Goal: Information Seeking & Learning: Check status

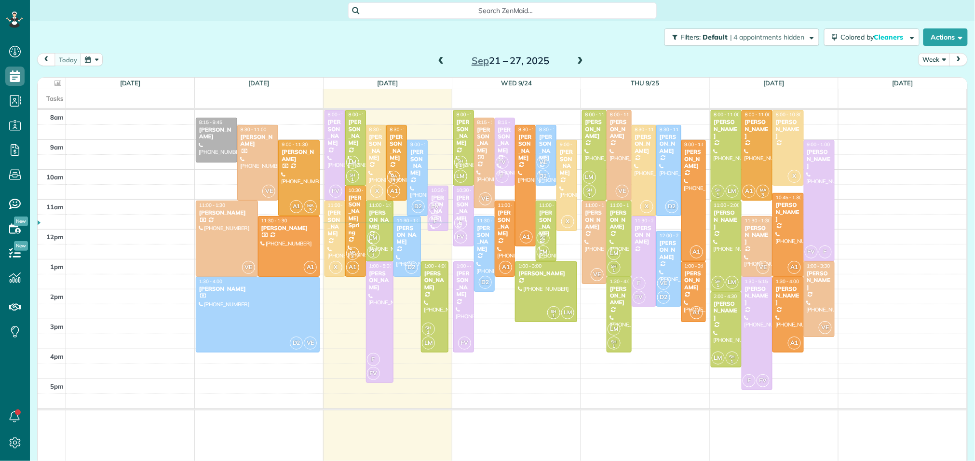
scroll to position [4, 4]
click at [580, 61] on span at bounding box center [580, 61] width 11 height 9
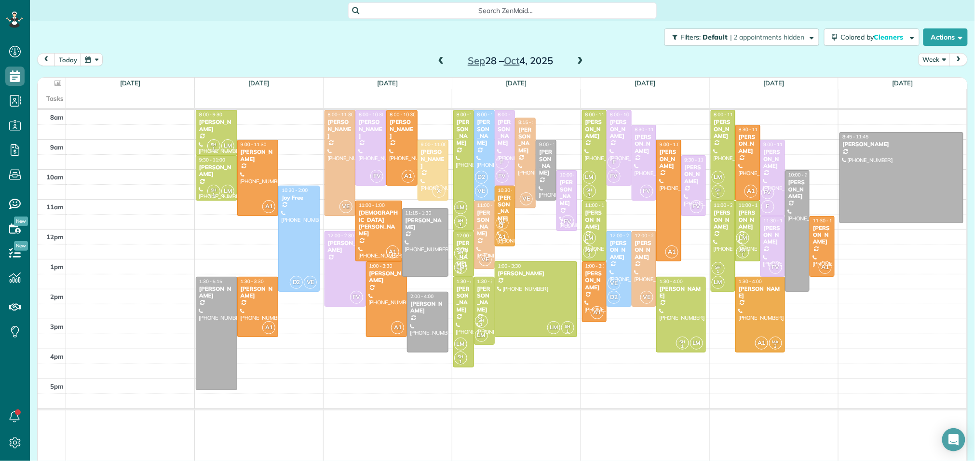
click at [580, 61] on span at bounding box center [580, 61] width 11 height 9
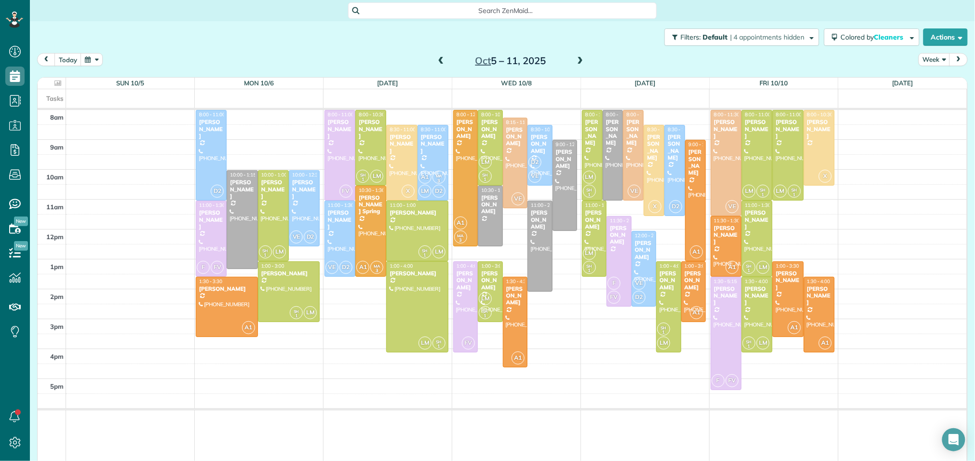
click at [580, 61] on span at bounding box center [580, 61] width 11 height 9
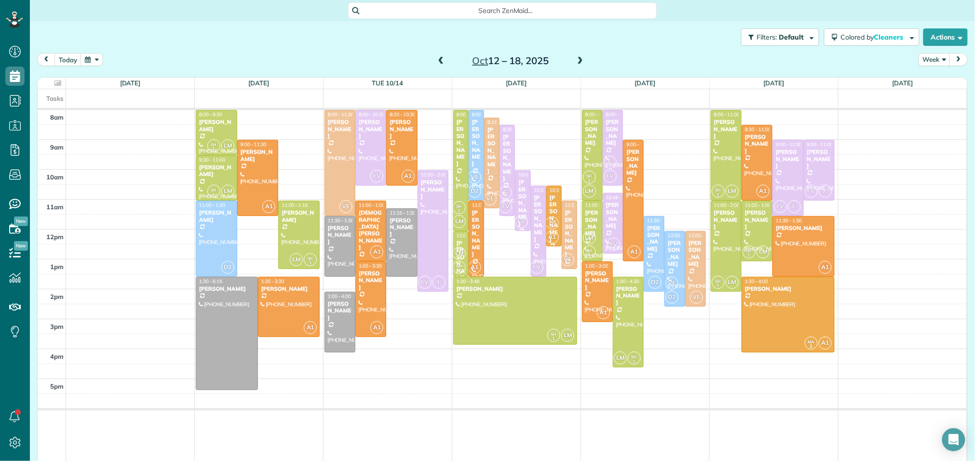
click at [580, 61] on span at bounding box center [580, 61] width 11 height 9
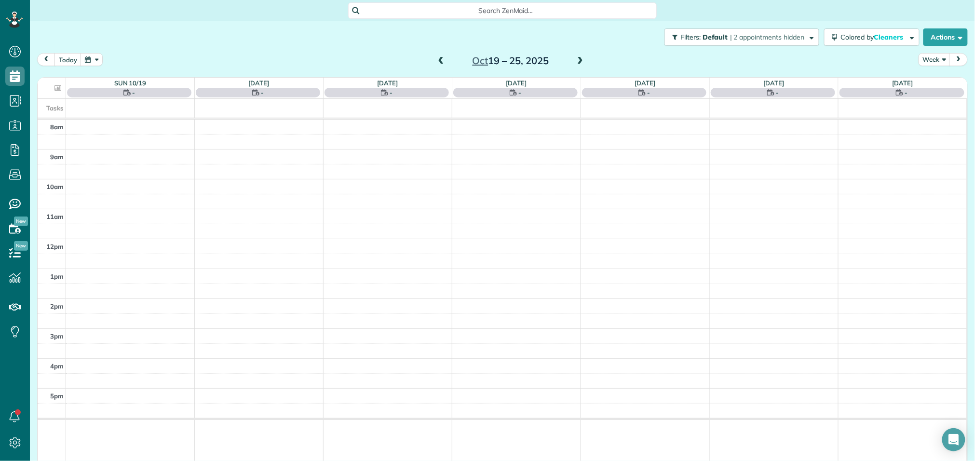
click at [580, 61] on span at bounding box center [580, 61] width 11 height 9
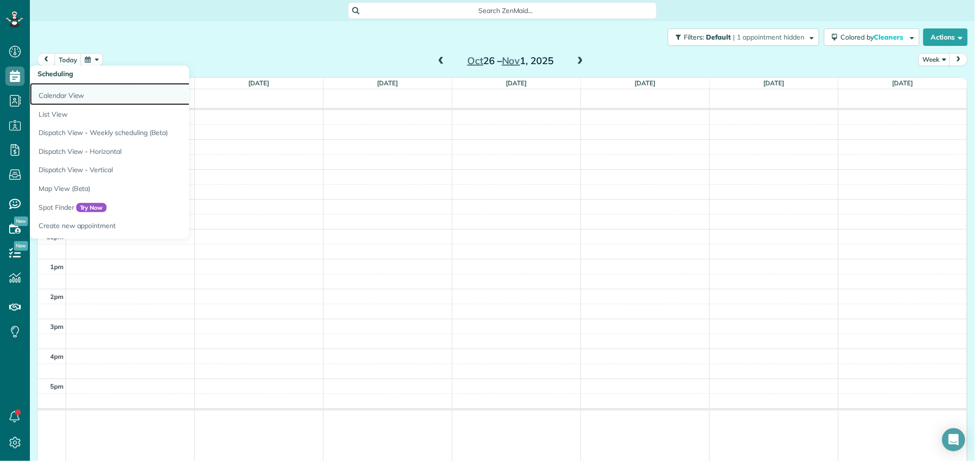
click at [56, 91] on link "Calendar View" at bounding box center [150, 94] width 241 height 22
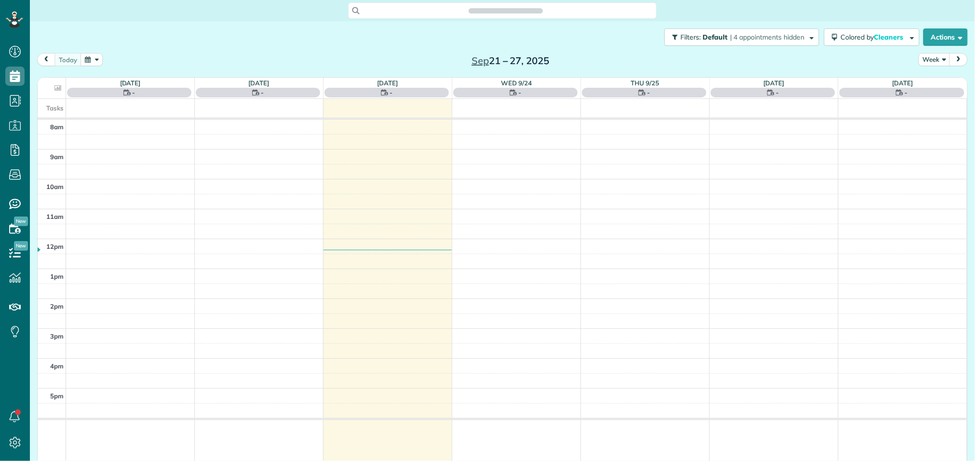
scroll to position [4, 4]
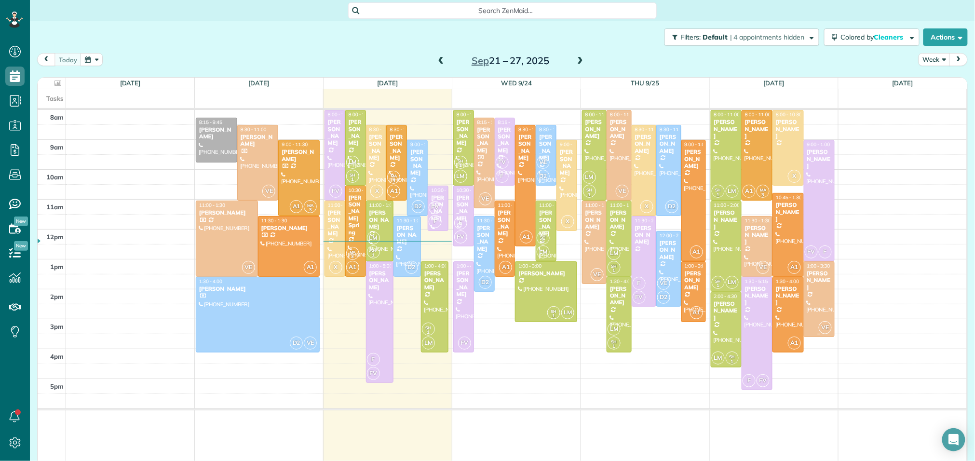
click at [816, 292] on div at bounding box center [819, 299] width 30 height 75
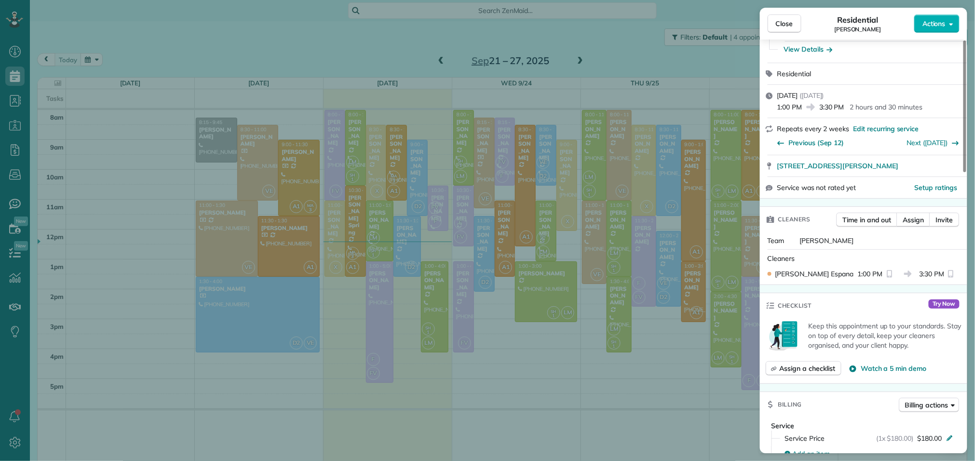
scroll to position [99, 0]
click at [724, 70] on div "Close Residential Sheryl Kuperman Actions Status Active Sheryl Kuperman · Open …" at bounding box center [487, 230] width 975 height 461
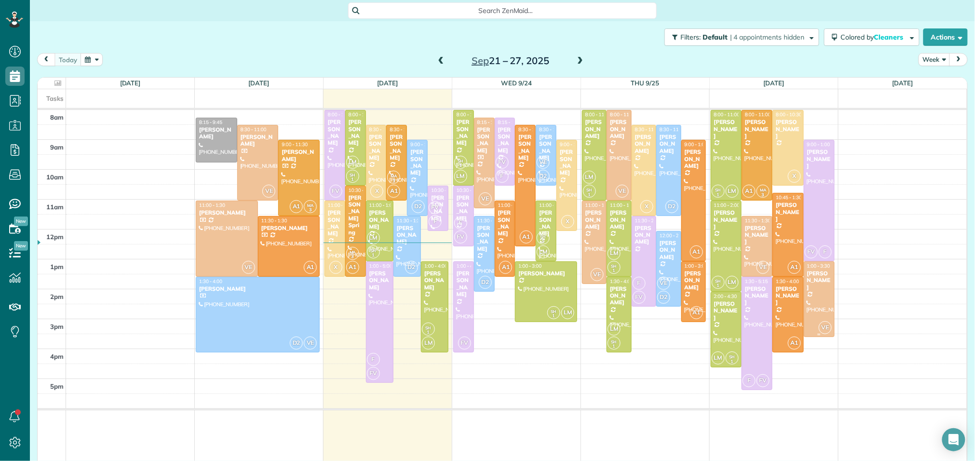
click at [824, 295] on div at bounding box center [819, 299] width 30 height 75
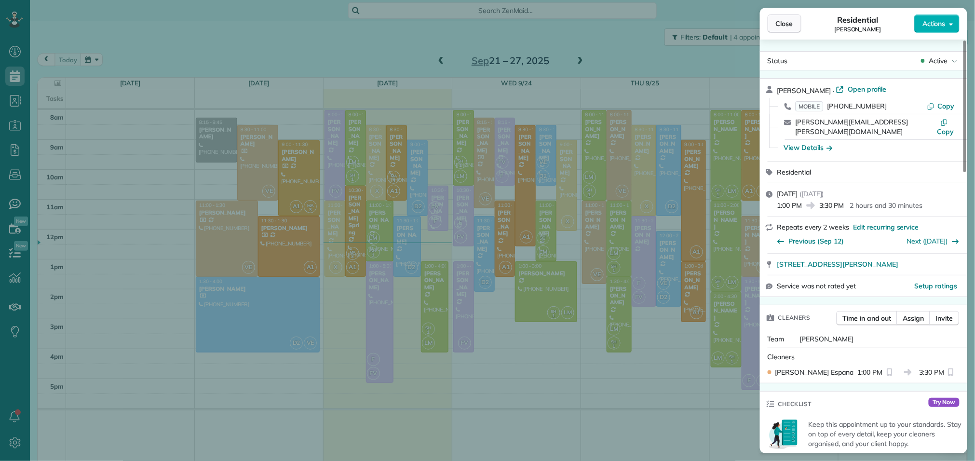
click at [794, 20] on button "Close" at bounding box center [784, 23] width 34 height 18
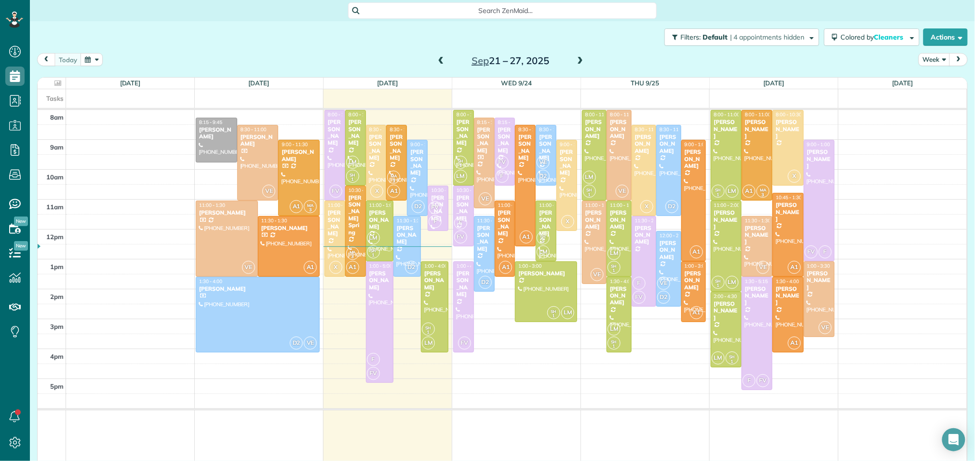
click at [442, 60] on span at bounding box center [441, 61] width 11 height 9
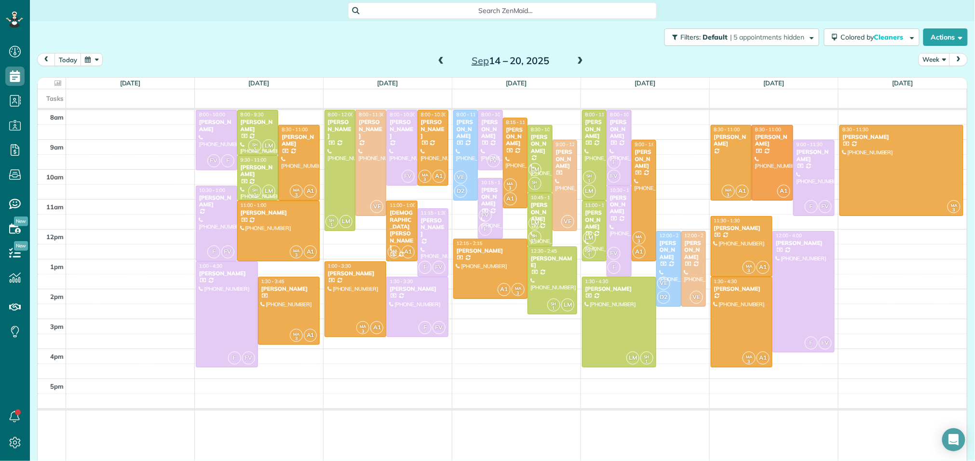
click at [439, 62] on span at bounding box center [441, 61] width 11 height 9
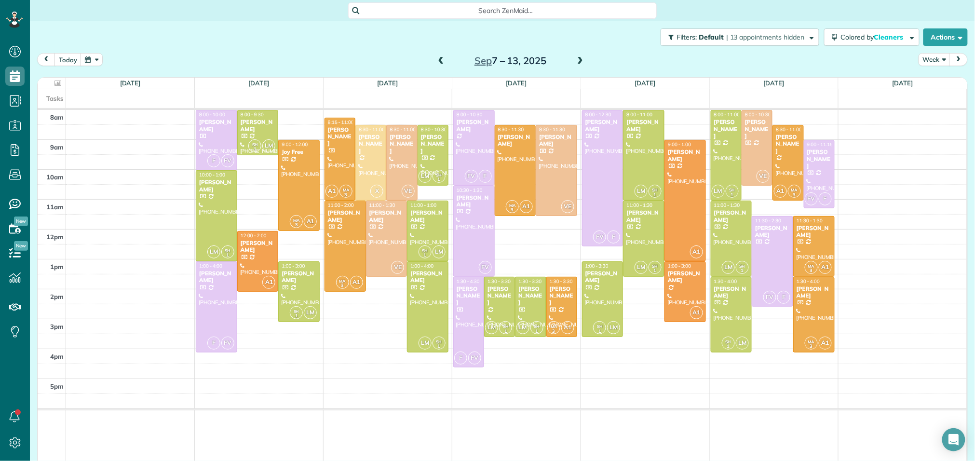
click at [580, 65] on span at bounding box center [580, 61] width 11 height 9
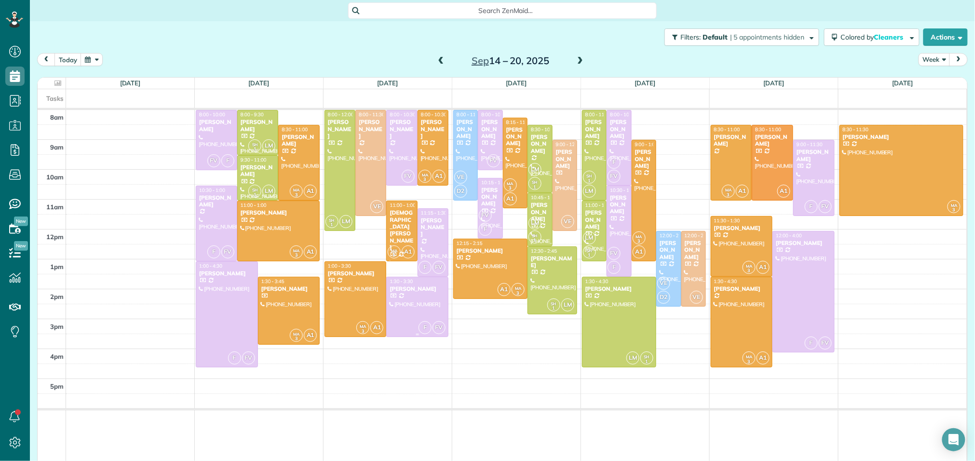
click at [419, 297] on div at bounding box center [417, 307] width 61 height 60
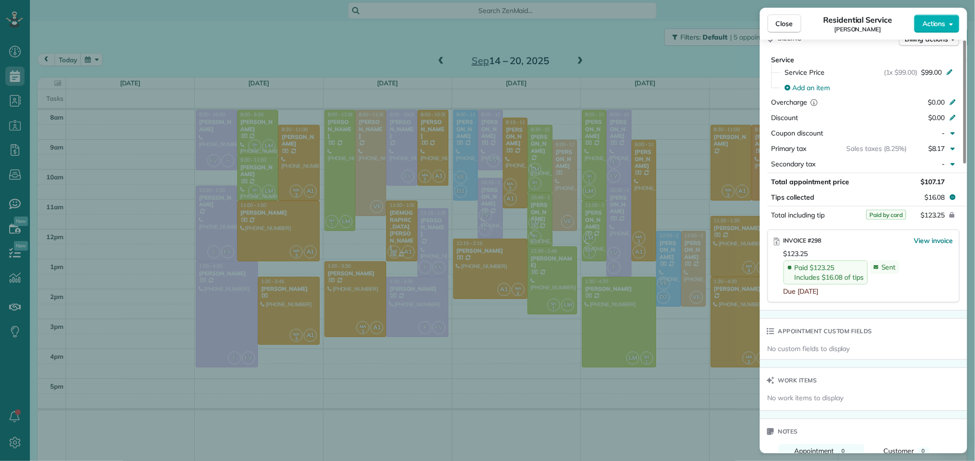
scroll to position [464, 0]
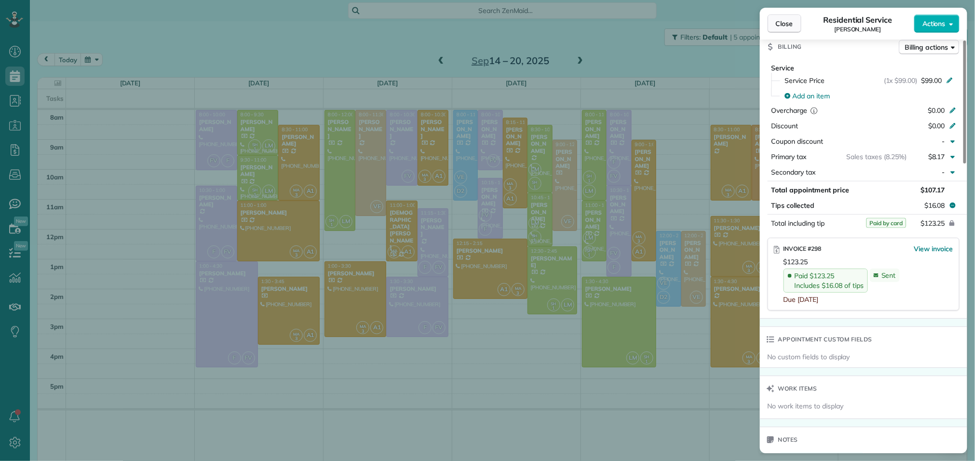
click at [785, 24] on span "Close" at bounding box center [784, 24] width 17 height 10
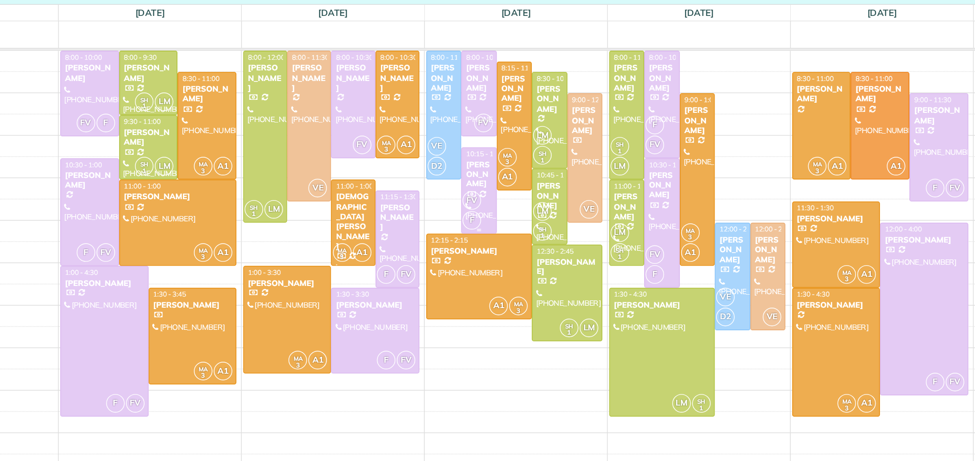
click at [490, 198] on div "[PERSON_NAME]" at bounding box center [490, 197] width 19 height 21
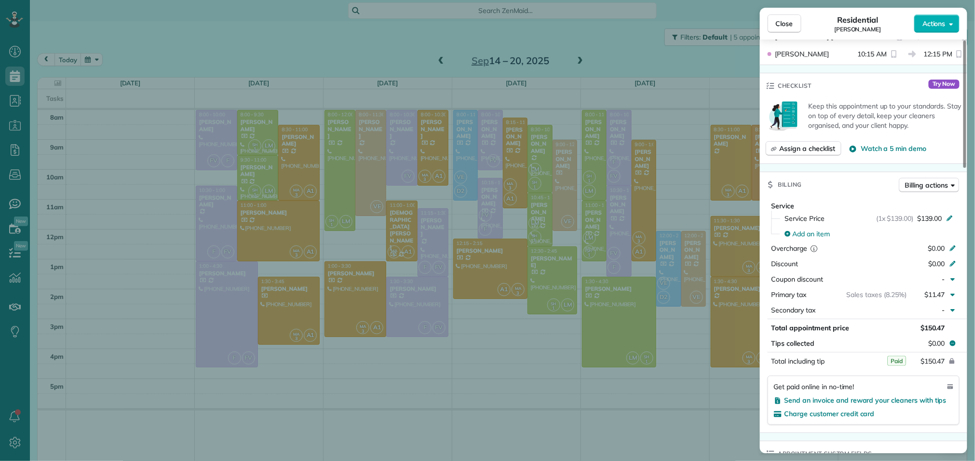
scroll to position [336, 0]
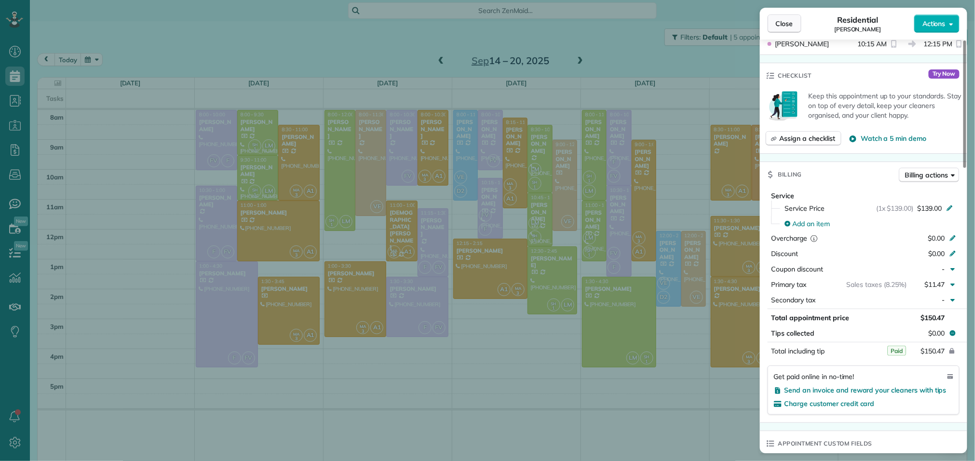
click at [789, 27] on span "Close" at bounding box center [784, 24] width 17 height 10
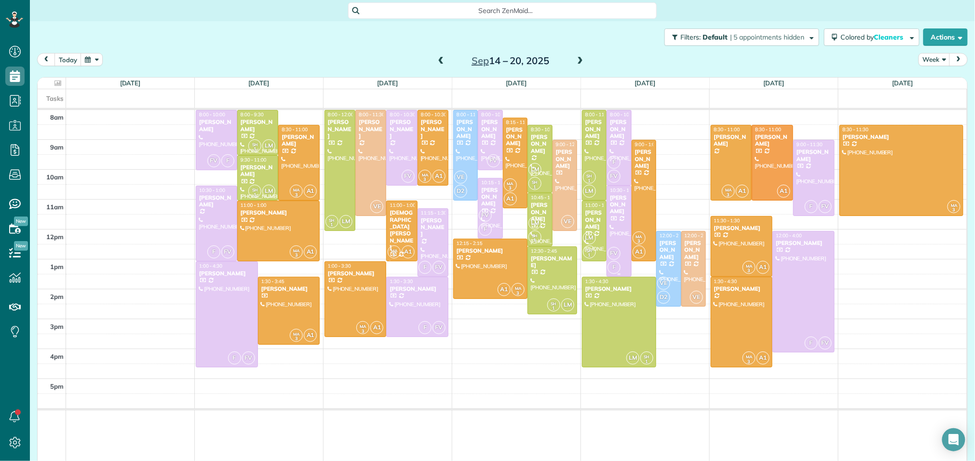
click at [622, 215] on div "[PERSON_NAME]" at bounding box center [618, 204] width 19 height 21
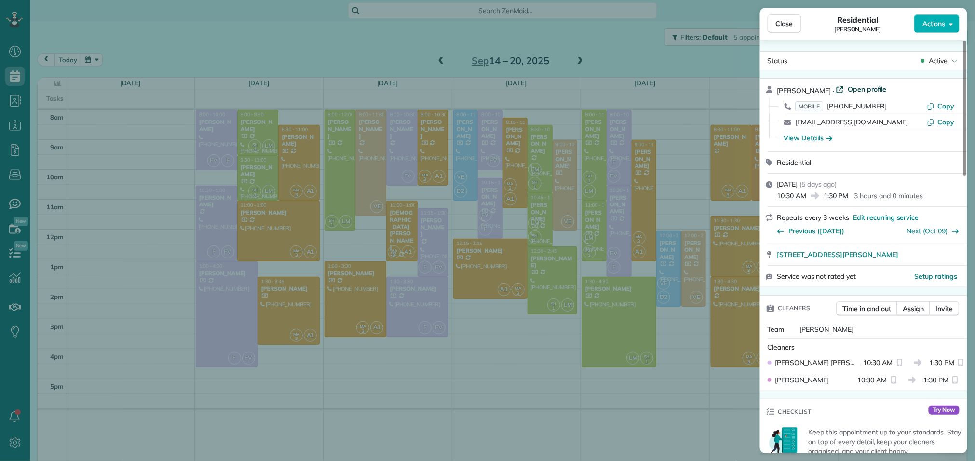
click at [856, 88] on span "Open profile" at bounding box center [866, 89] width 39 height 10
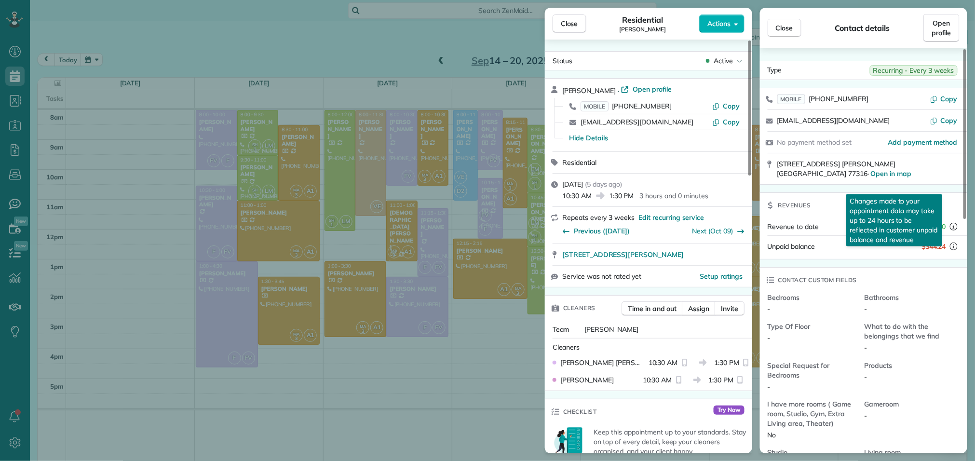
click at [953, 223] on icon "reset" at bounding box center [954, 227] width 8 height 8
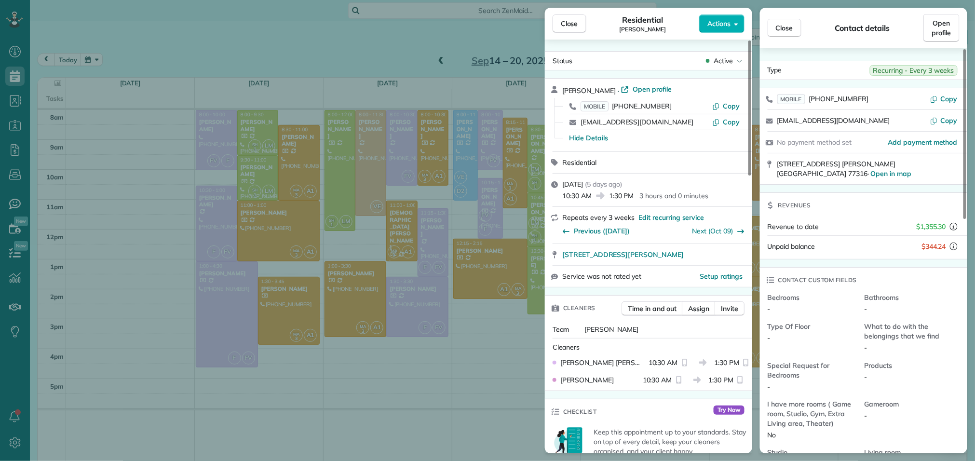
click at [953, 223] on icon "reset" at bounding box center [954, 227] width 8 height 8
click at [803, 222] on span "Revenue to date" at bounding box center [792, 226] width 51 height 9
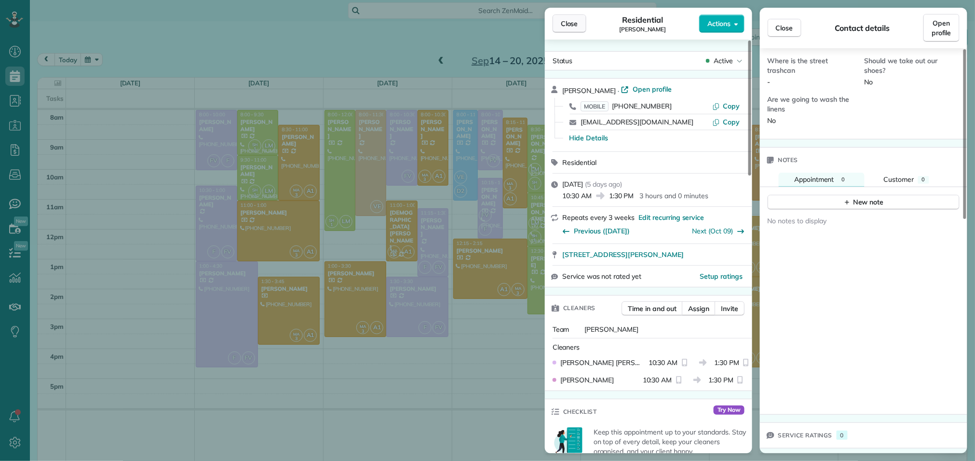
click at [572, 21] on span "Close" at bounding box center [569, 24] width 17 height 10
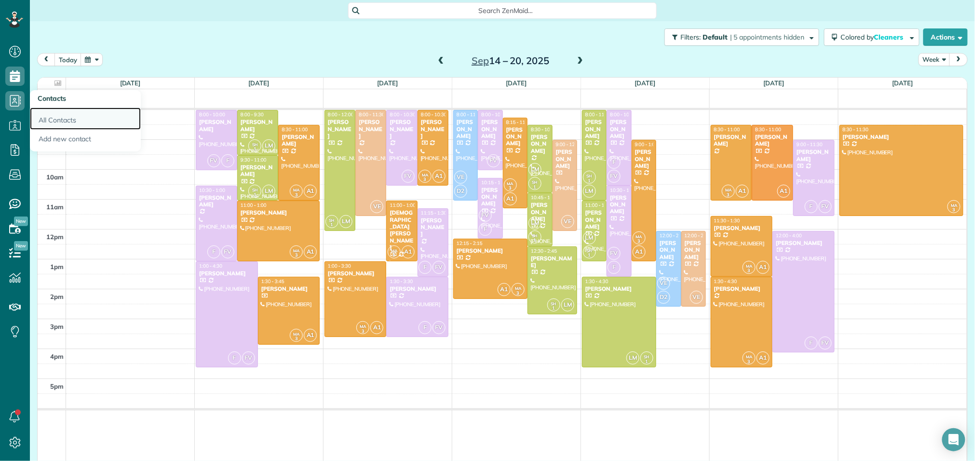
click at [60, 119] on link "All Contacts" at bounding box center [85, 118] width 111 height 22
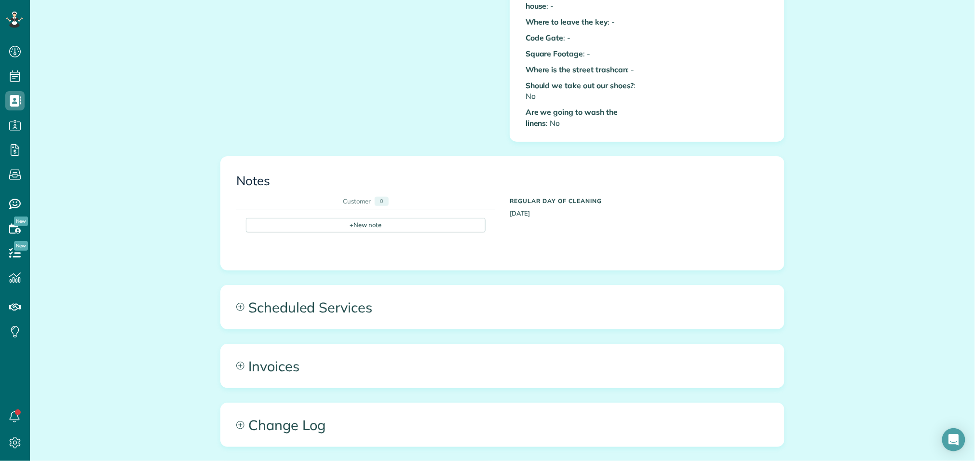
scroll to position [494, 0]
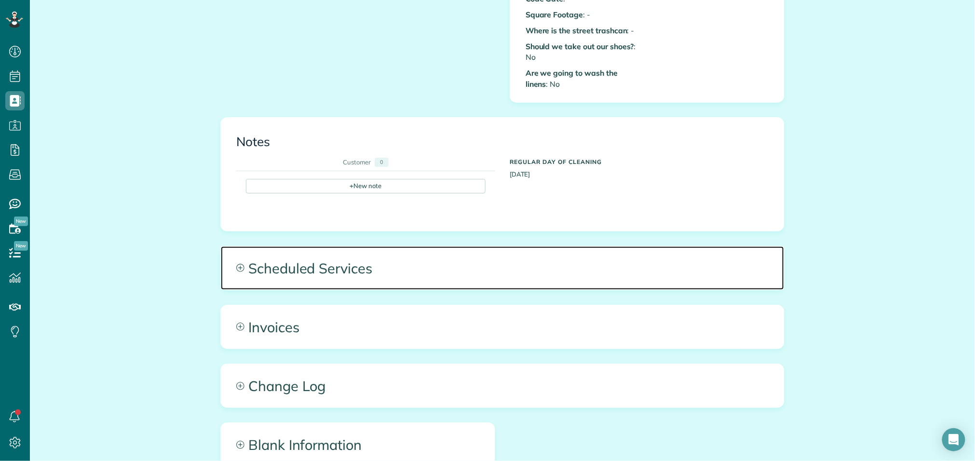
click at [382, 261] on span "Scheduled Services" at bounding box center [502, 267] width 563 height 43
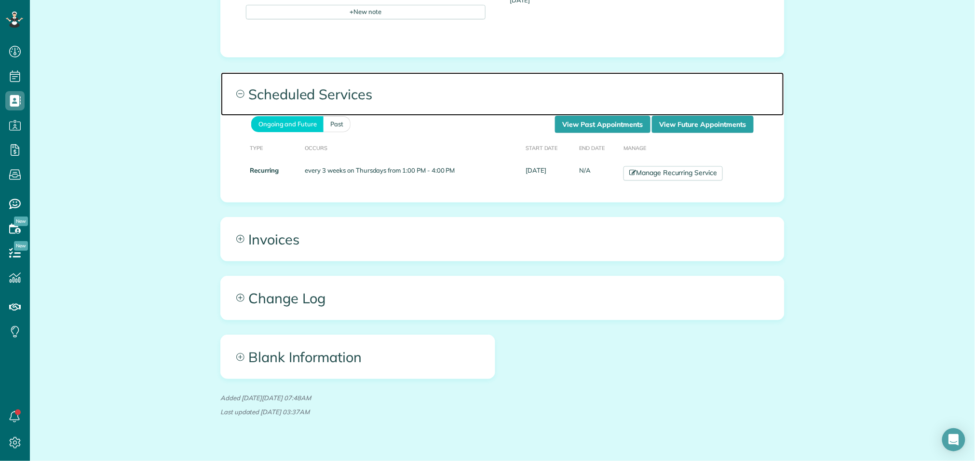
scroll to position [678, 0]
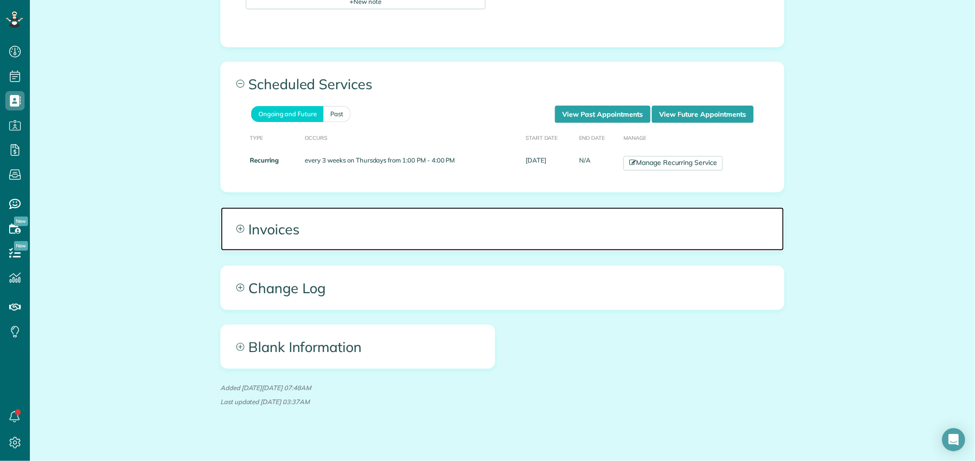
click at [374, 222] on span "Invoices" at bounding box center [502, 228] width 563 height 43
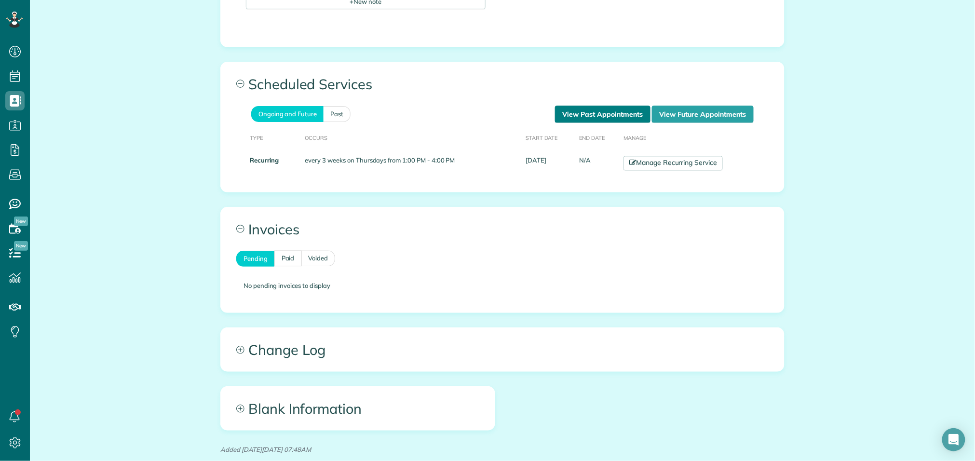
click at [577, 111] on link "View Past Appointments" at bounding box center [602, 114] width 95 height 17
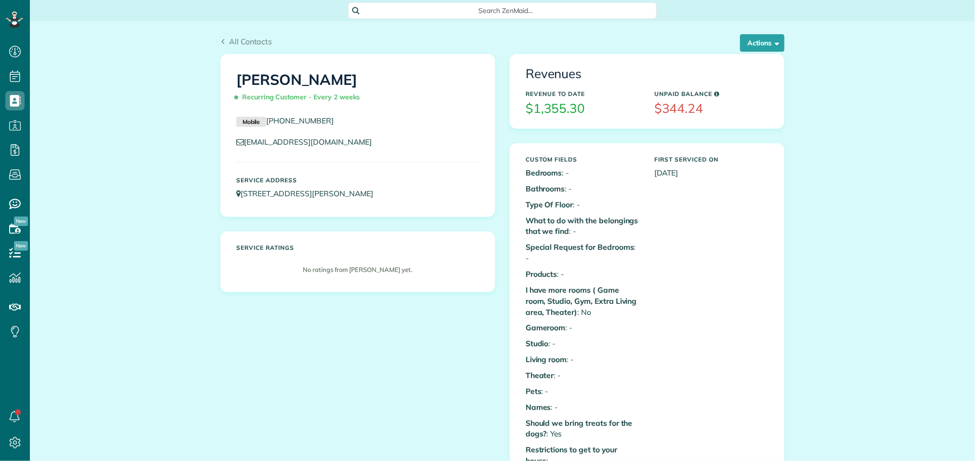
click at [413, 225] on div "Tracy Heimbach Recurring Customer - Every 2 weeks Mobile (713) 447-0424 hfamily…" at bounding box center [357, 180] width 289 height 253
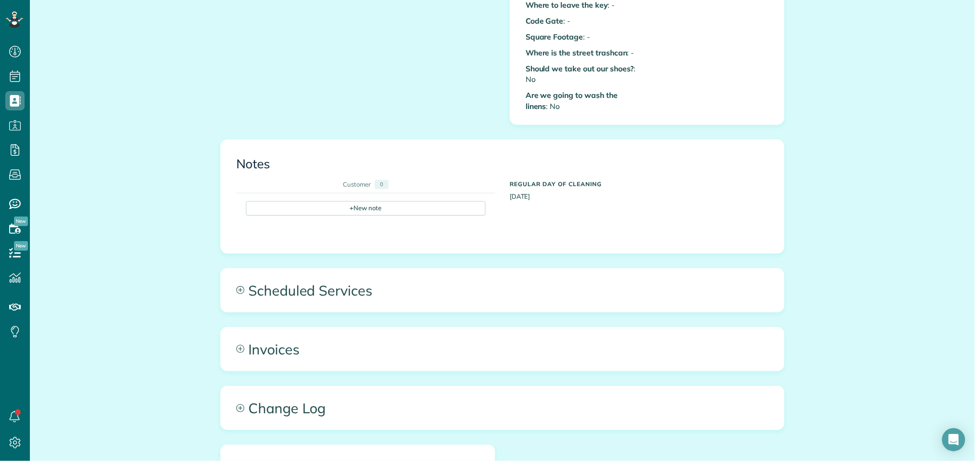
scroll to position [592, 0]
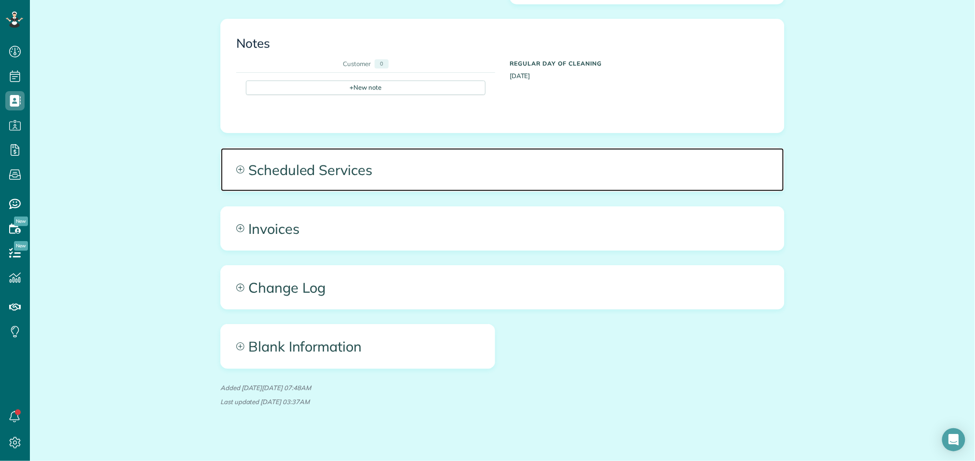
click at [389, 168] on span "Scheduled Services" at bounding box center [502, 169] width 563 height 43
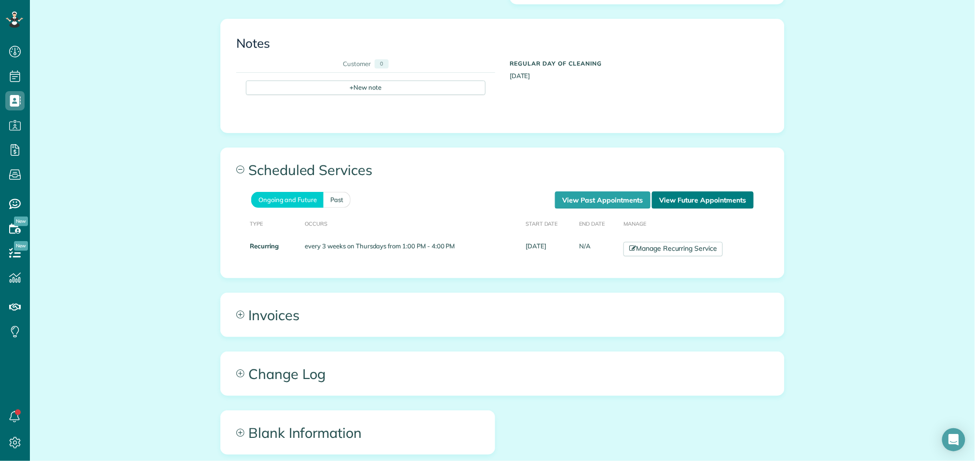
click at [687, 191] on link "View Future Appointments" at bounding box center [703, 199] width 102 height 17
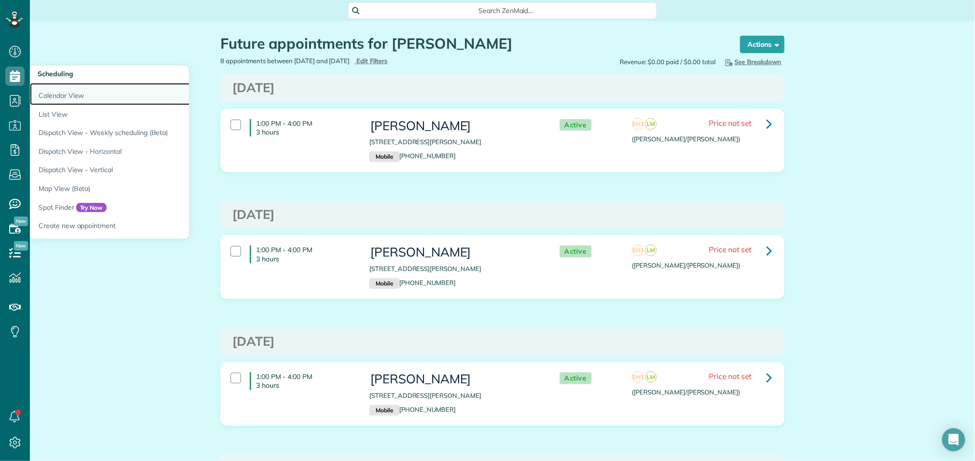
click at [55, 99] on link "Calendar View" at bounding box center [150, 94] width 241 height 22
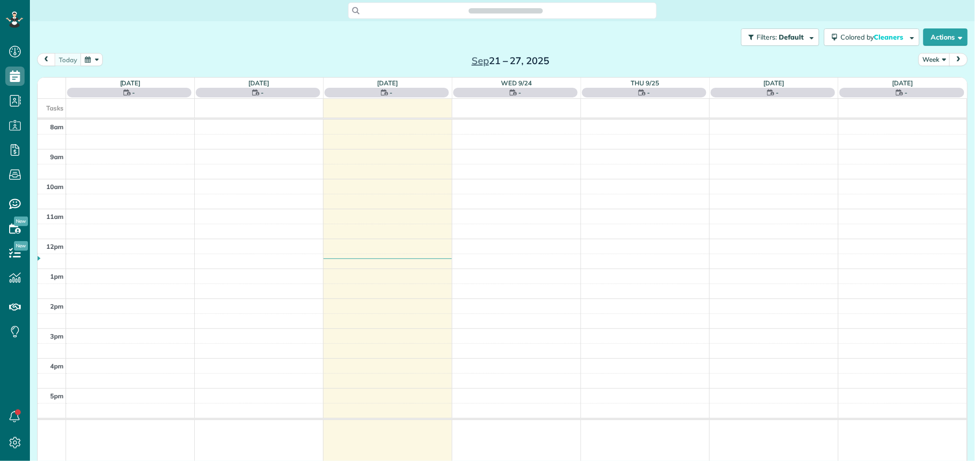
scroll to position [4, 4]
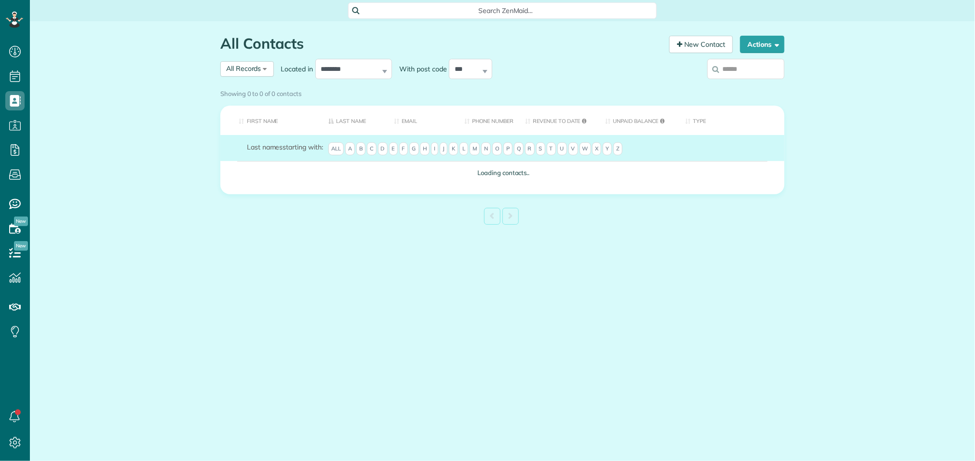
scroll to position [4, 4]
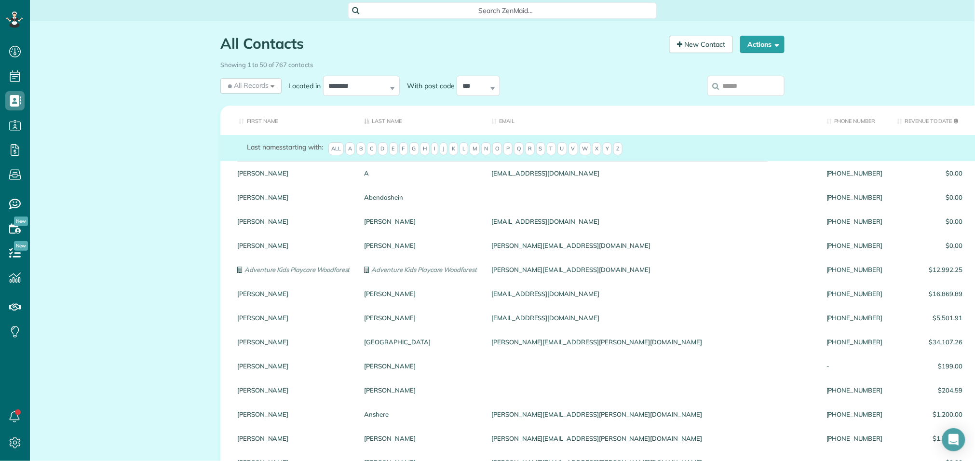
click at [755, 84] on input "search" at bounding box center [745, 86] width 77 height 20
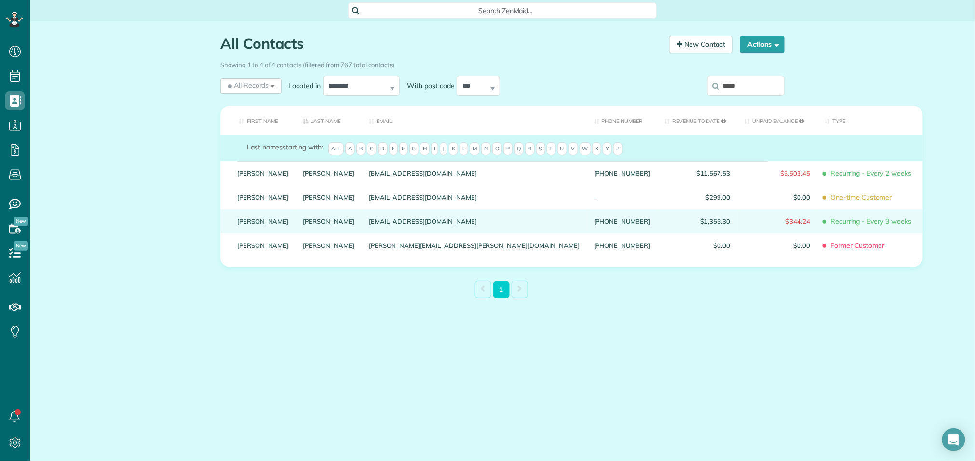
type input "*****"
click at [303, 225] on link "Heimbach" at bounding box center [329, 221] width 52 height 7
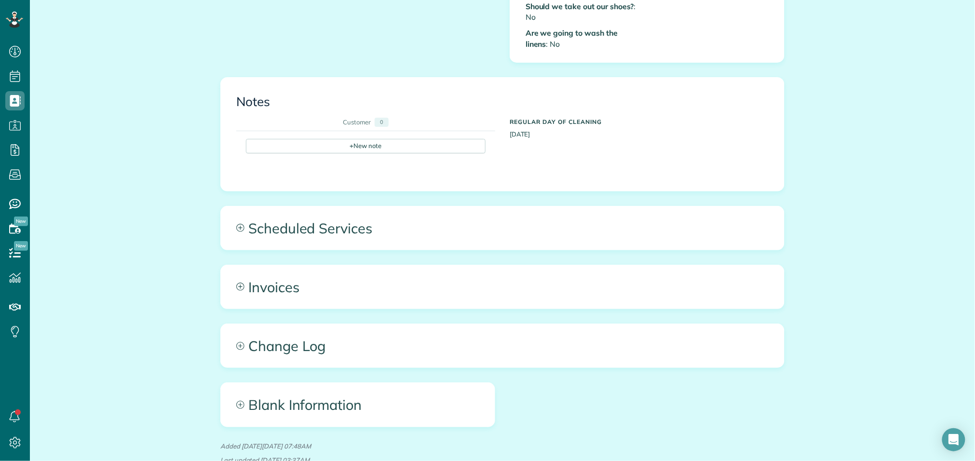
scroll to position [538, 0]
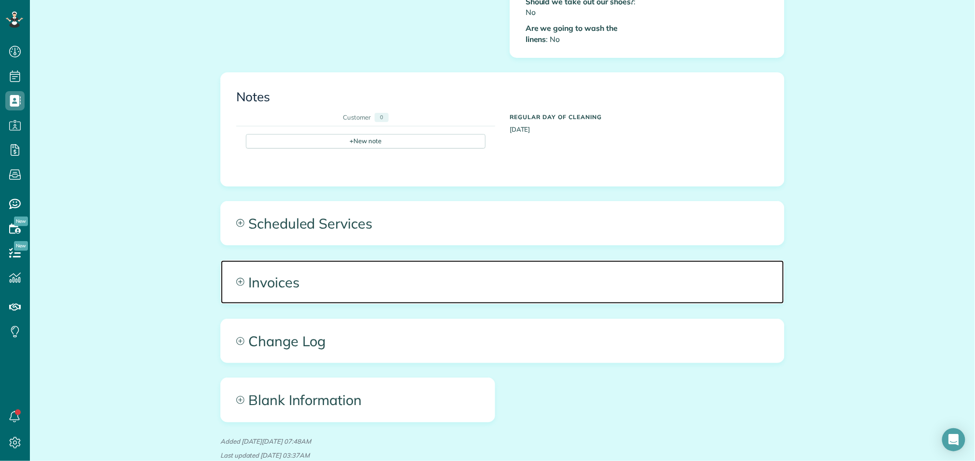
click at [331, 271] on span "Invoices" at bounding box center [502, 281] width 563 height 43
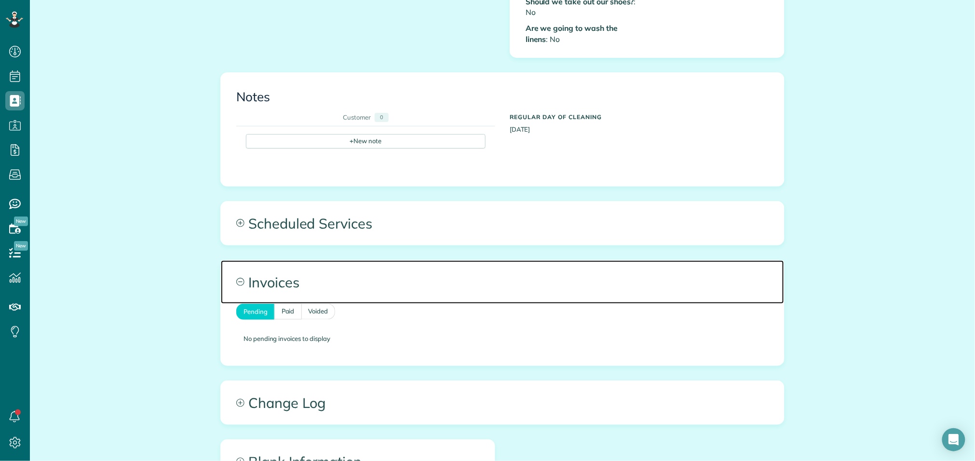
click at [265, 275] on span "Invoices" at bounding box center [502, 281] width 563 height 43
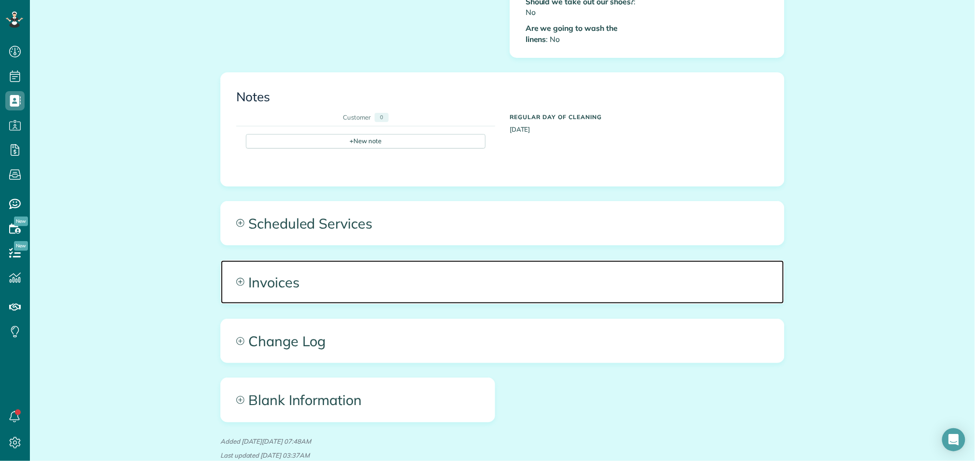
click at [265, 275] on span "Invoices" at bounding box center [502, 281] width 563 height 43
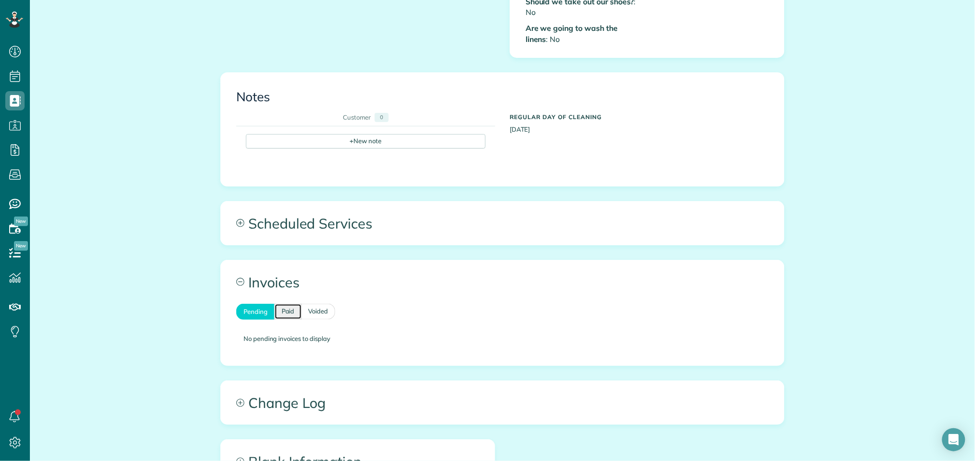
click at [292, 305] on link "Paid" at bounding box center [287, 312] width 27 height 16
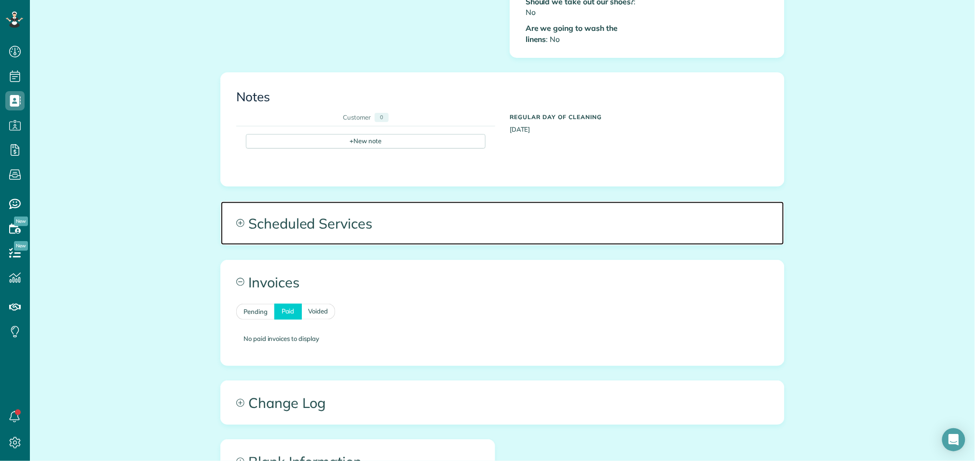
click at [298, 220] on span "Scheduled Services" at bounding box center [502, 222] width 563 height 43
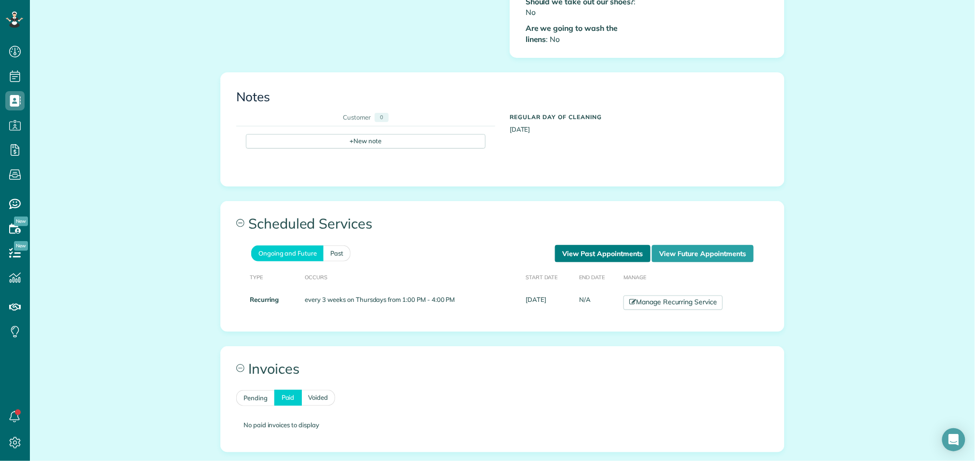
click at [615, 246] on link "View Past Appointments" at bounding box center [602, 253] width 95 height 17
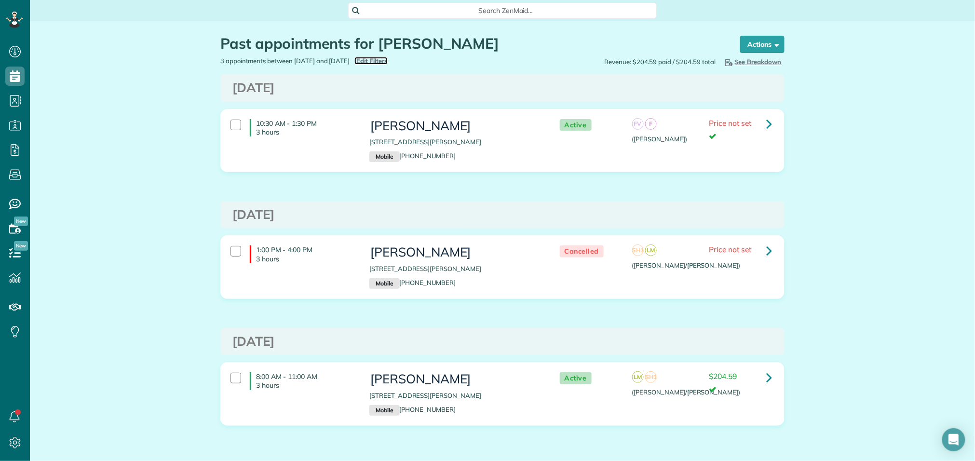
click at [388, 60] on span "Edit Filters" at bounding box center [371, 61] width 31 height 8
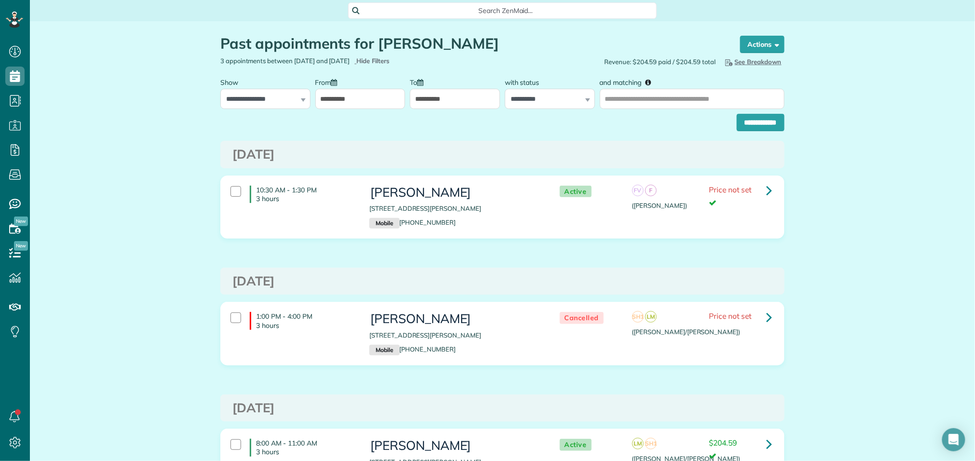
click at [339, 102] on input "**********" at bounding box center [360, 99] width 90 height 20
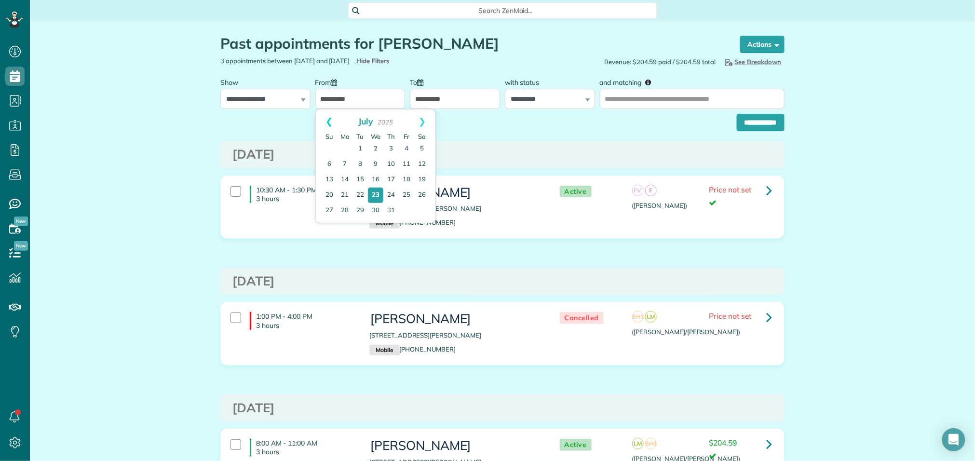
click at [326, 120] on link "Prev" at bounding box center [329, 121] width 27 height 24
click at [345, 162] on link "3" at bounding box center [344, 164] width 15 height 15
type input "**********"
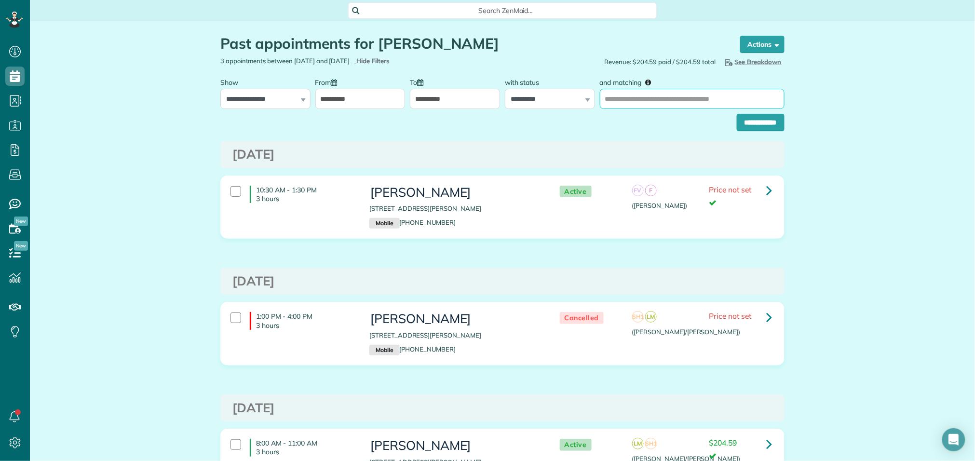
click at [649, 101] on input "and matching" at bounding box center [692, 99] width 185 height 20
type input "*****"
type input "**********"
click at [763, 124] on input "**********" at bounding box center [761, 122] width 48 height 17
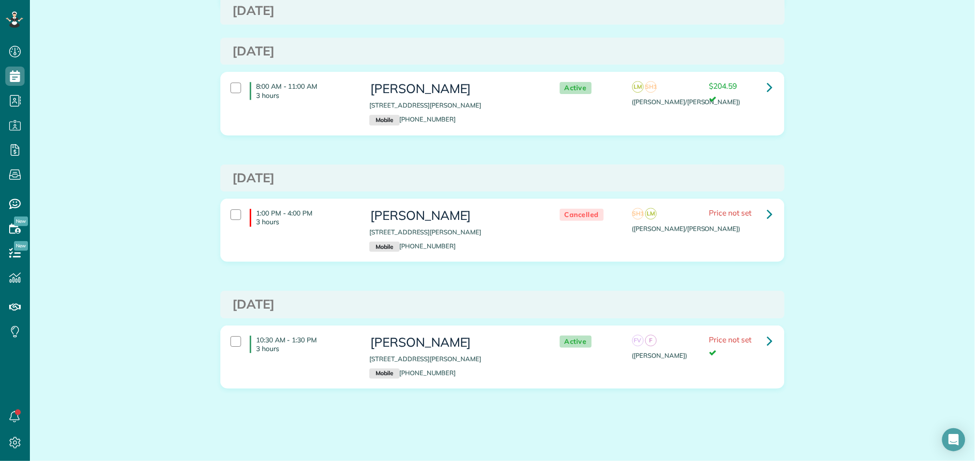
scroll to position [906, 0]
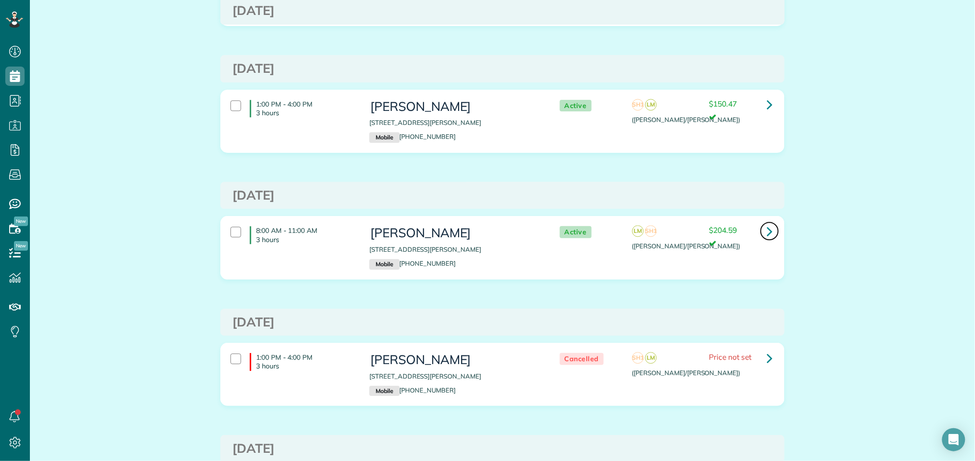
click at [769, 235] on icon at bounding box center [769, 231] width 6 height 17
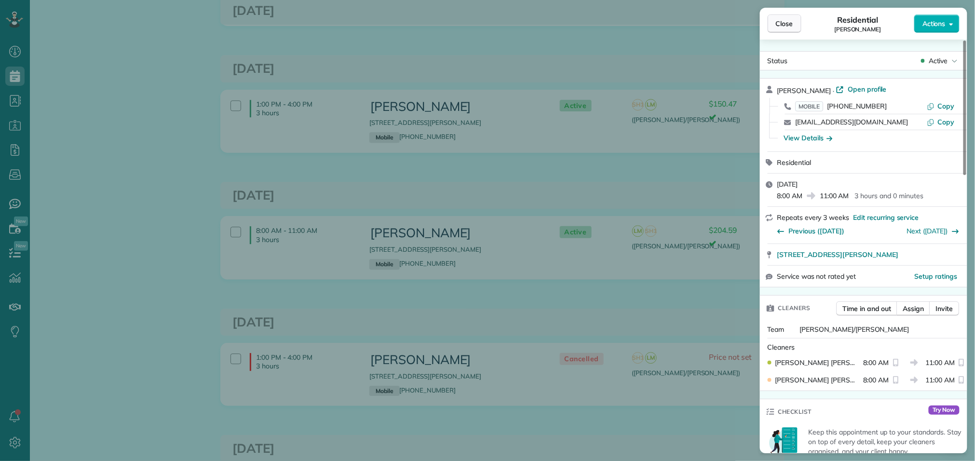
click at [785, 19] on span "Close" at bounding box center [784, 24] width 17 height 10
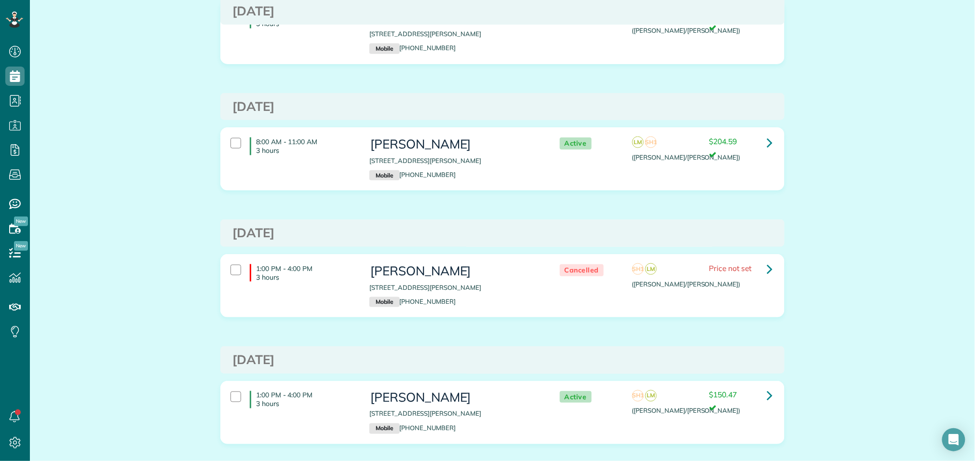
scroll to position [363, 0]
click at [766, 145] on icon at bounding box center [769, 141] width 6 height 17
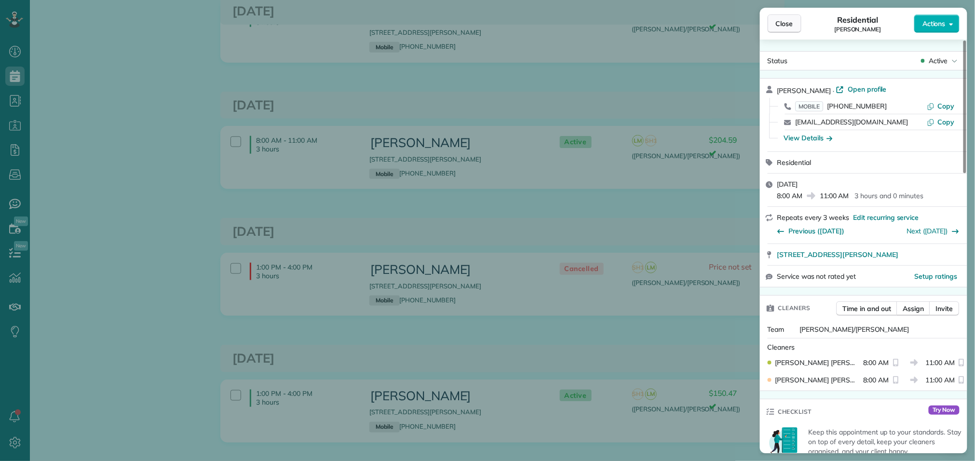
click at [790, 32] on button "Close" at bounding box center [784, 23] width 34 height 18
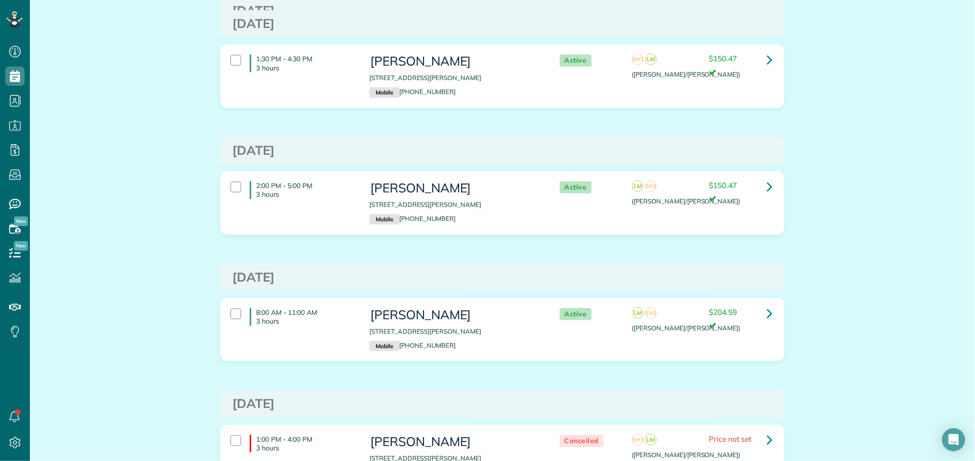
scroll to position [198, 0]
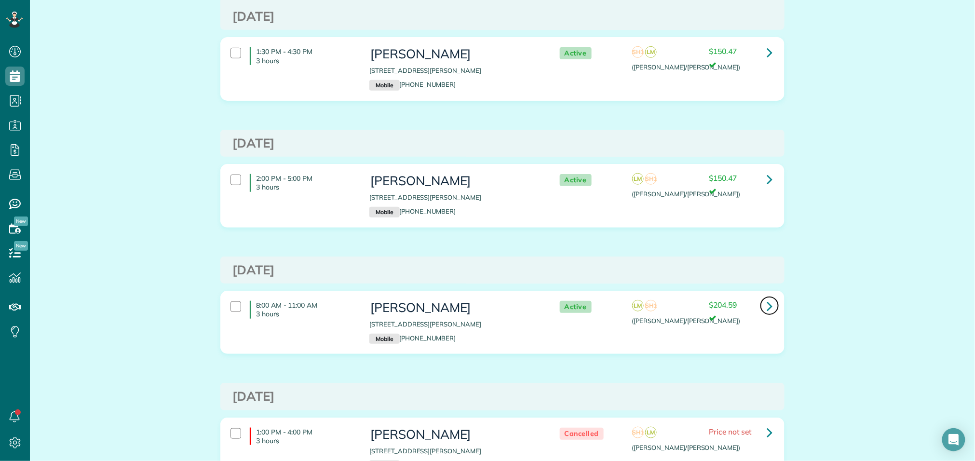
click at [770, 306] on icon at bounding box center [769, 305] width 6 height 17
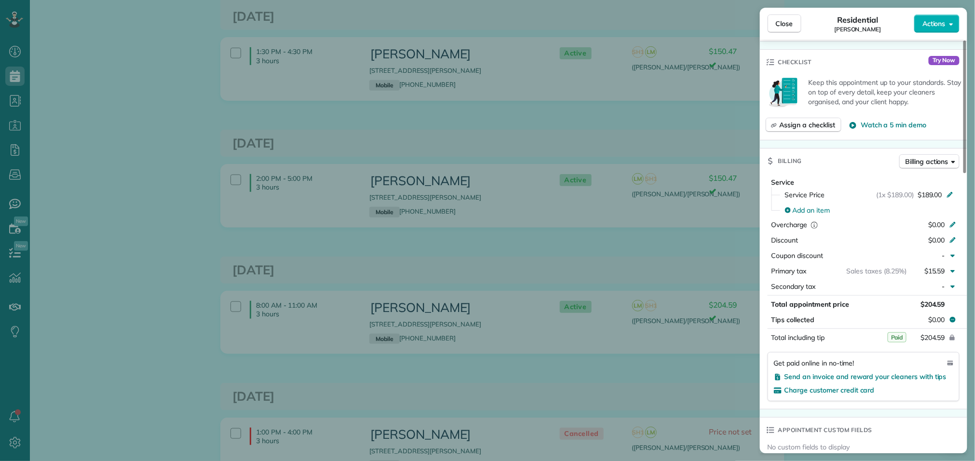
scroll to position [348, 0]
click at [790, 30] on button "Close" at bounding box center [784, 23] width 34 height 18
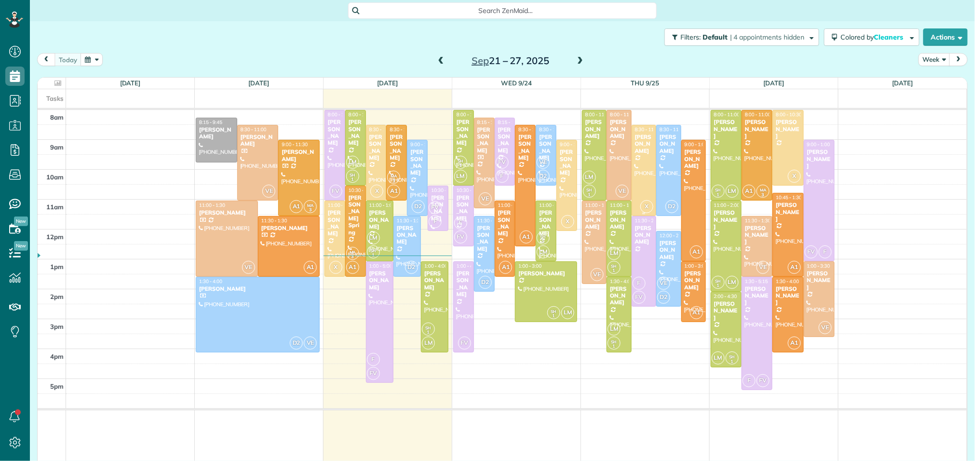
scroll to position [4, 4]
click at [439, 59] on span at bounding box center [441, 61] width 11 height 9
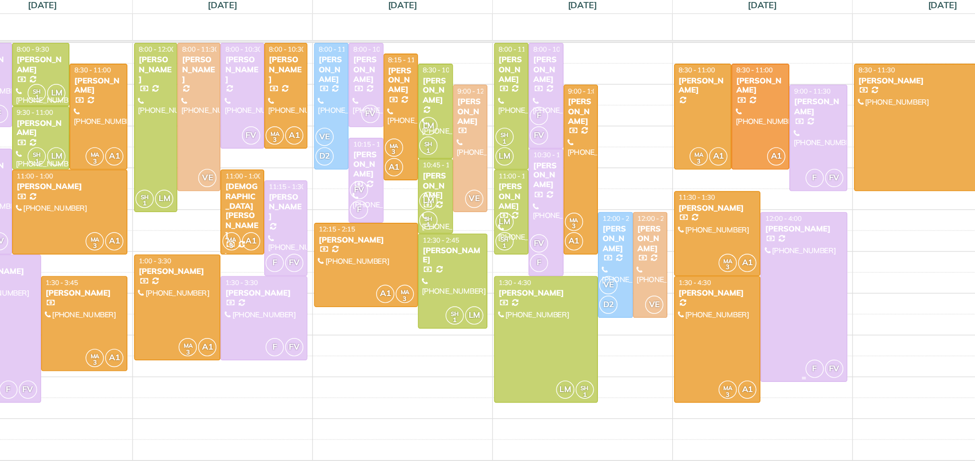
click at [802, 278] on div at bounding box center [803, 291] width 61 height 121
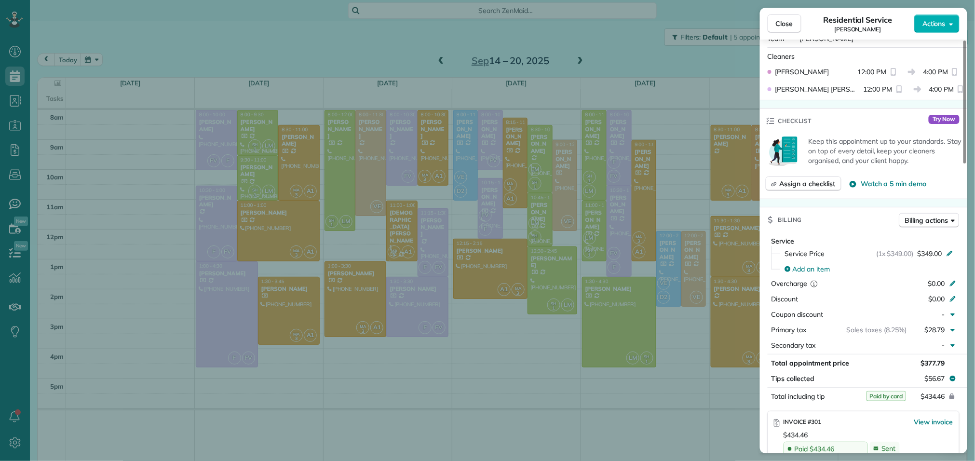
scroll to position [289, 0]
click at [785, 20] on span "Close" at bounding box center [784, 24] width 17 height 10
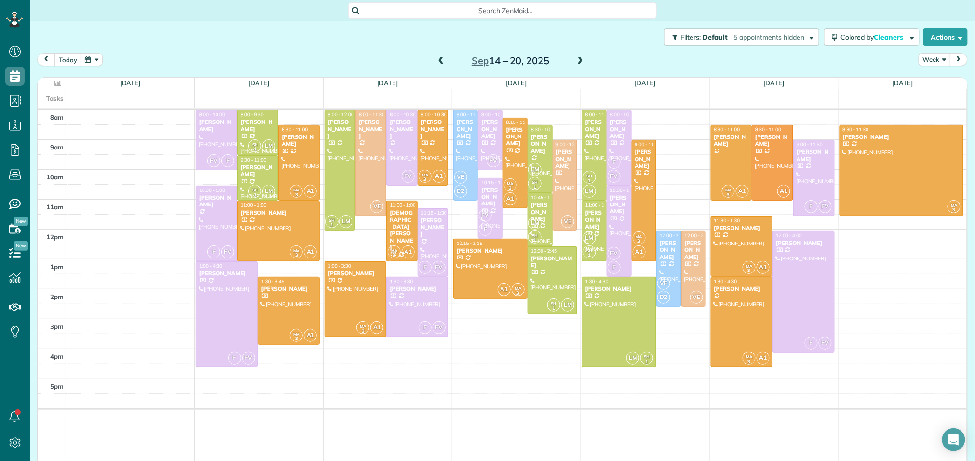
click at [819, 179] on div at bounding box center [813, 177] width 40 height 75
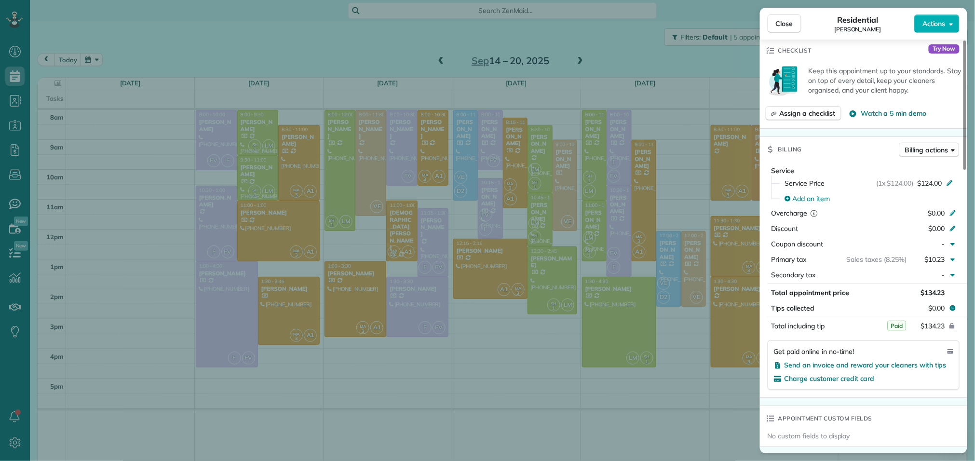
scroll to position [359, 0]
click at [785, 29] on button "Close" at bounding box center [784, 23] width 34 height 18
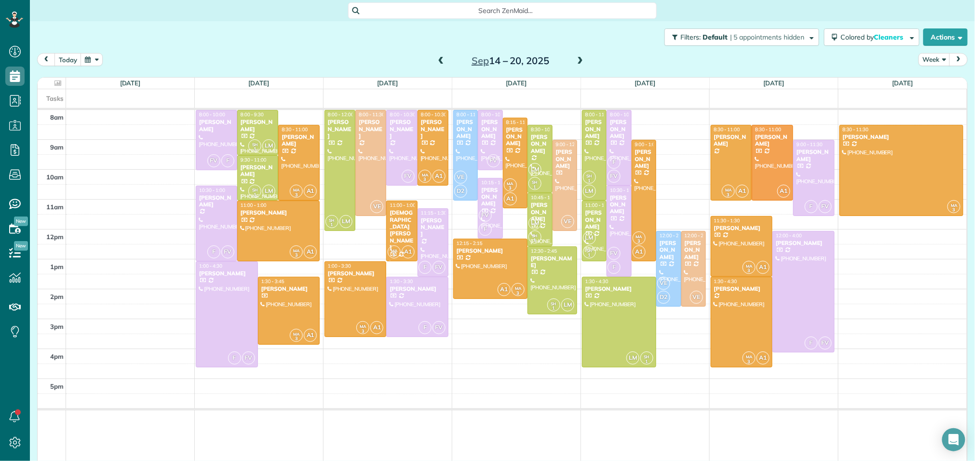
click at [581, 60] on span at bounding box center [580, 61] width 11 height 9
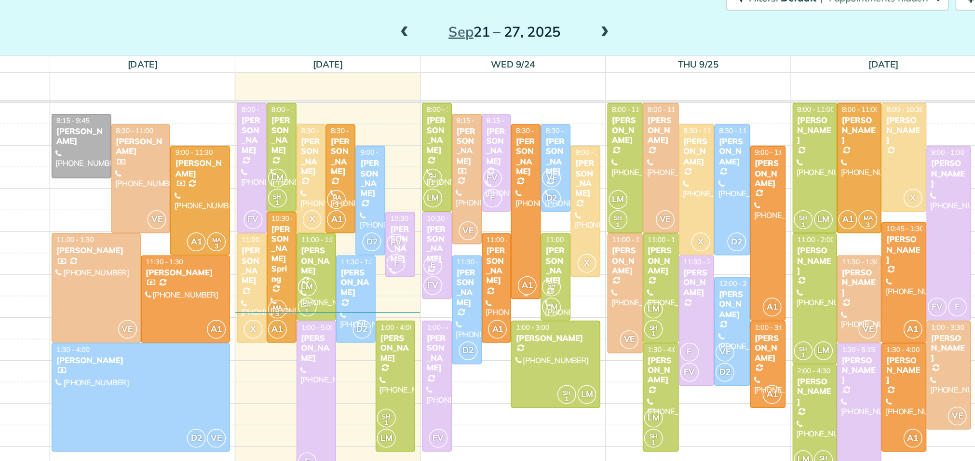
scroll to position [13, 0]
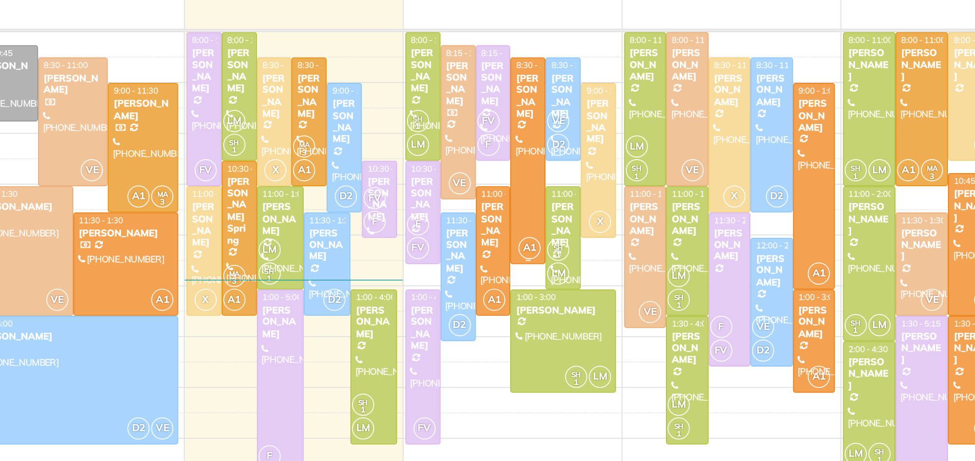
click at [528, 179] on div at bounding box center [525, 173] width 20 height 121
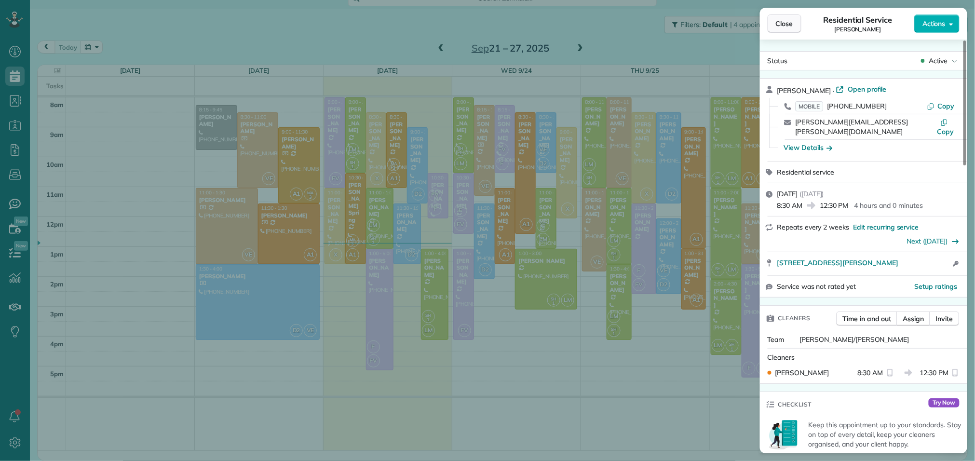
click at [789, 26] on span "Close" at bounding box center [784, 24] width 17 height 10
